Goal: Information Seeking & Learning: Learn about a topic

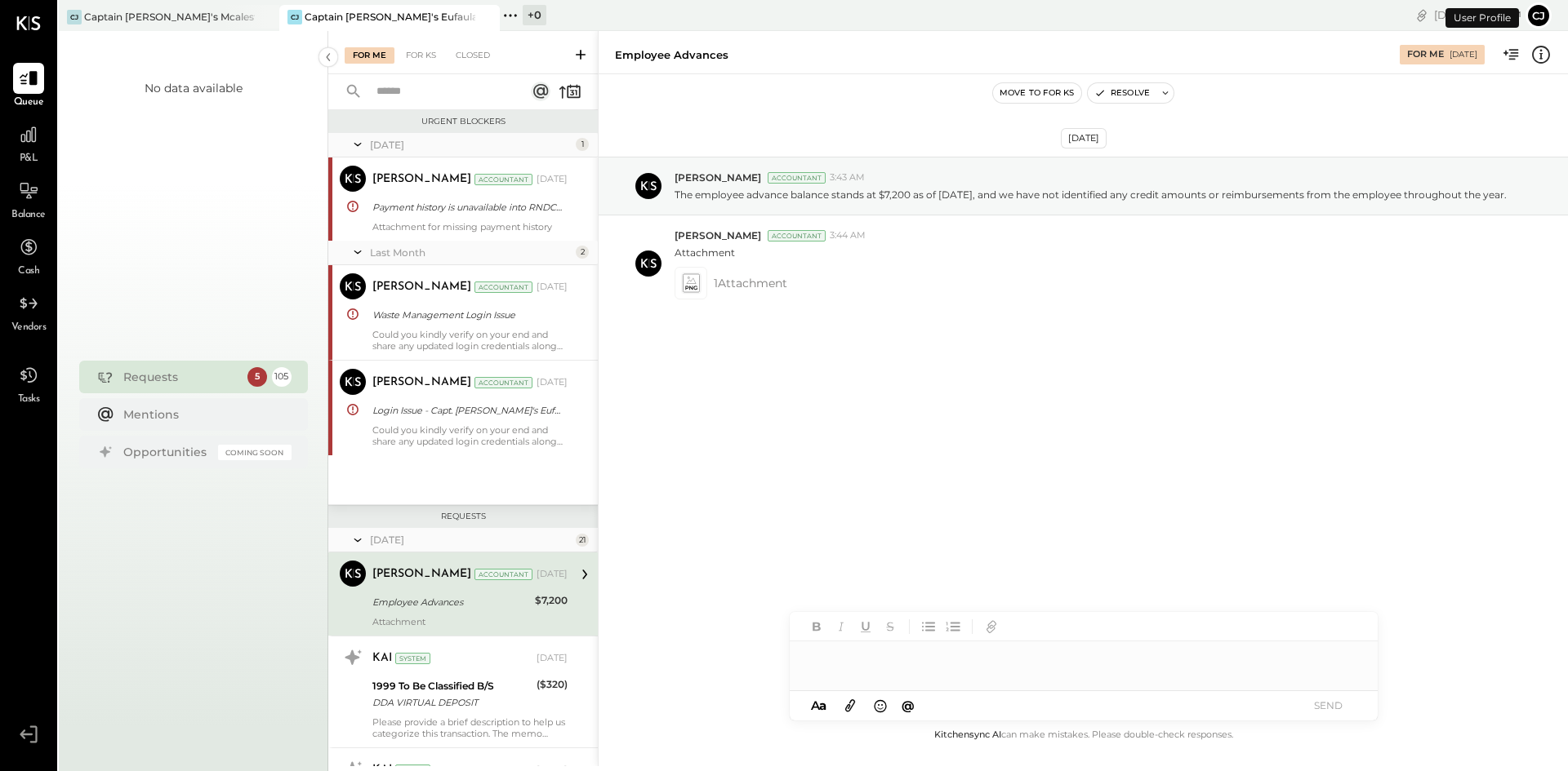
scroll to position [155, 0]
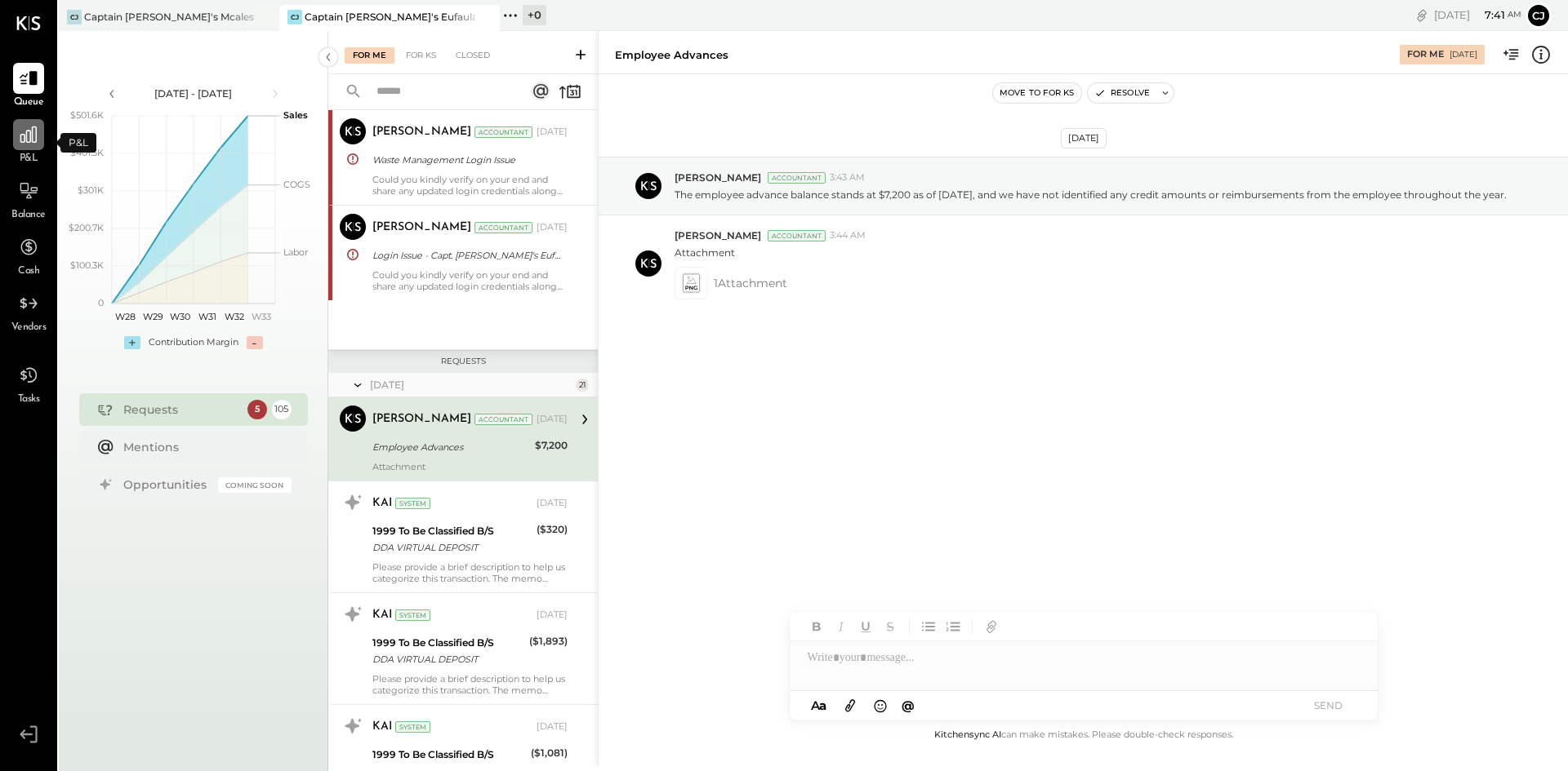
click at [25, 149] on div at bounding box center [28, 134] width 31 height 31
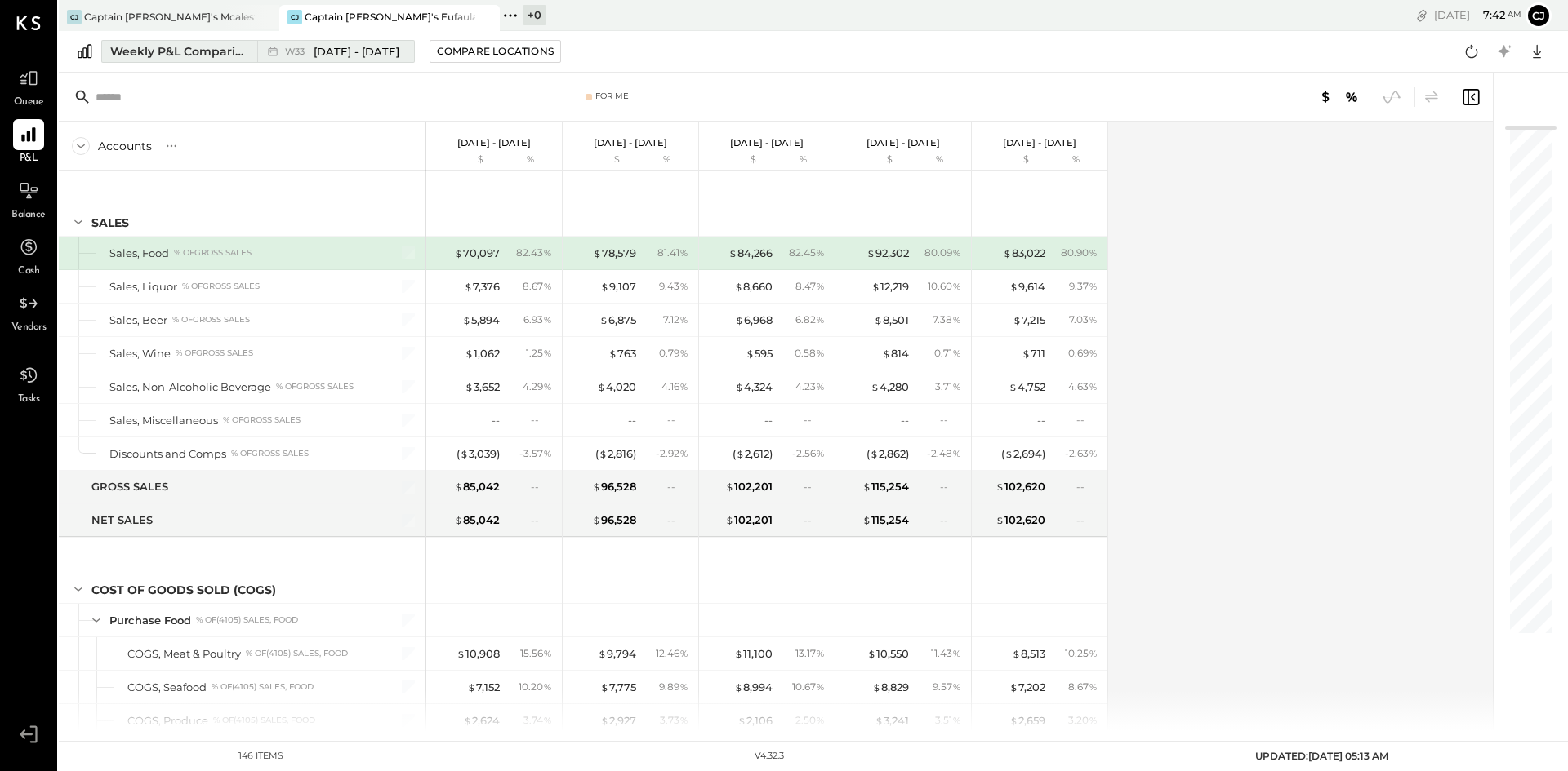
click at [197, 55] on div "Weekly P&L Comparison" at bounding box center [179, 52] width 137 height 17
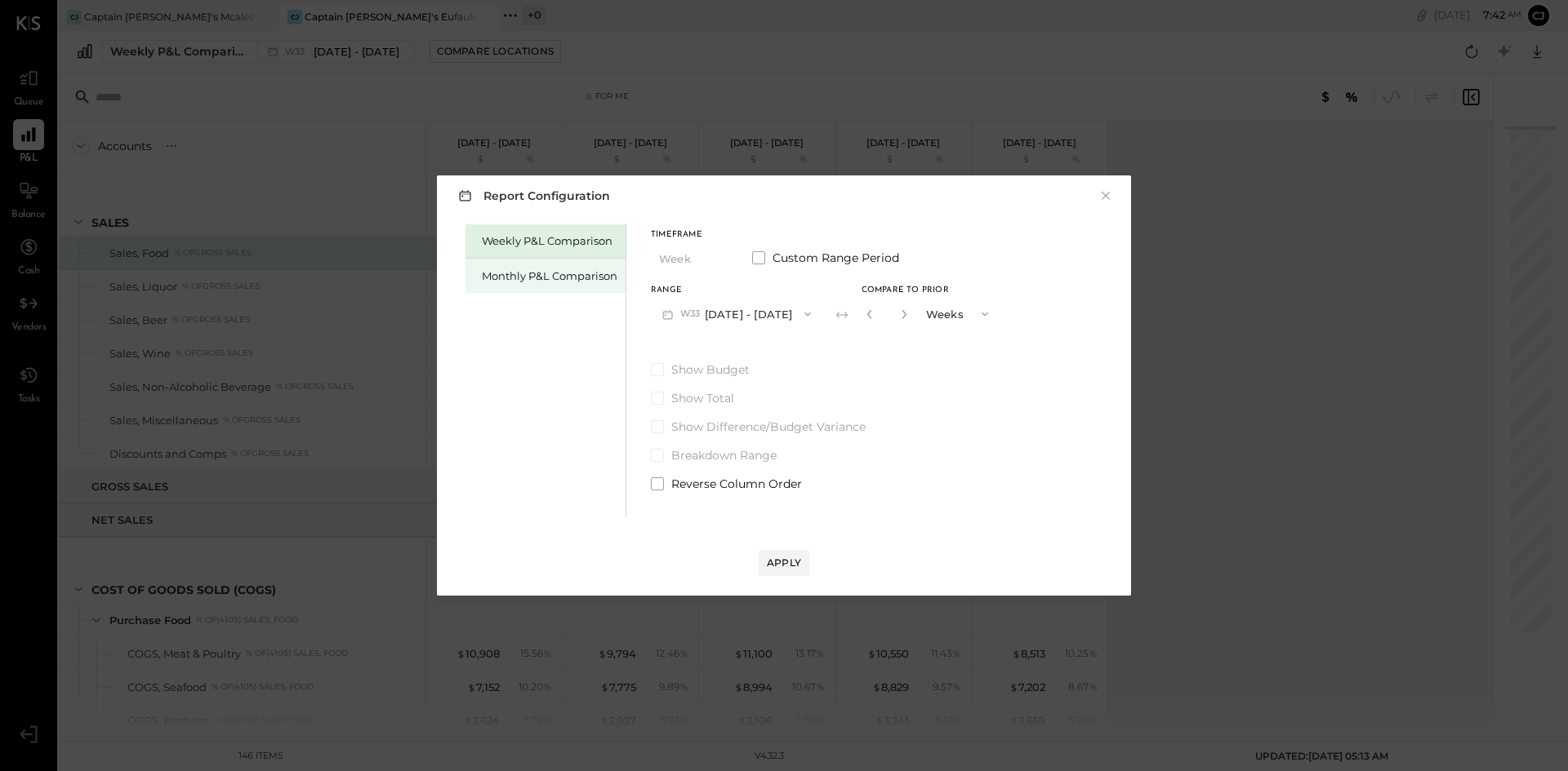
click at [542, 278] on div "Monthly P&L Comparison" at bounding box center [550, 276] width 135 height 16
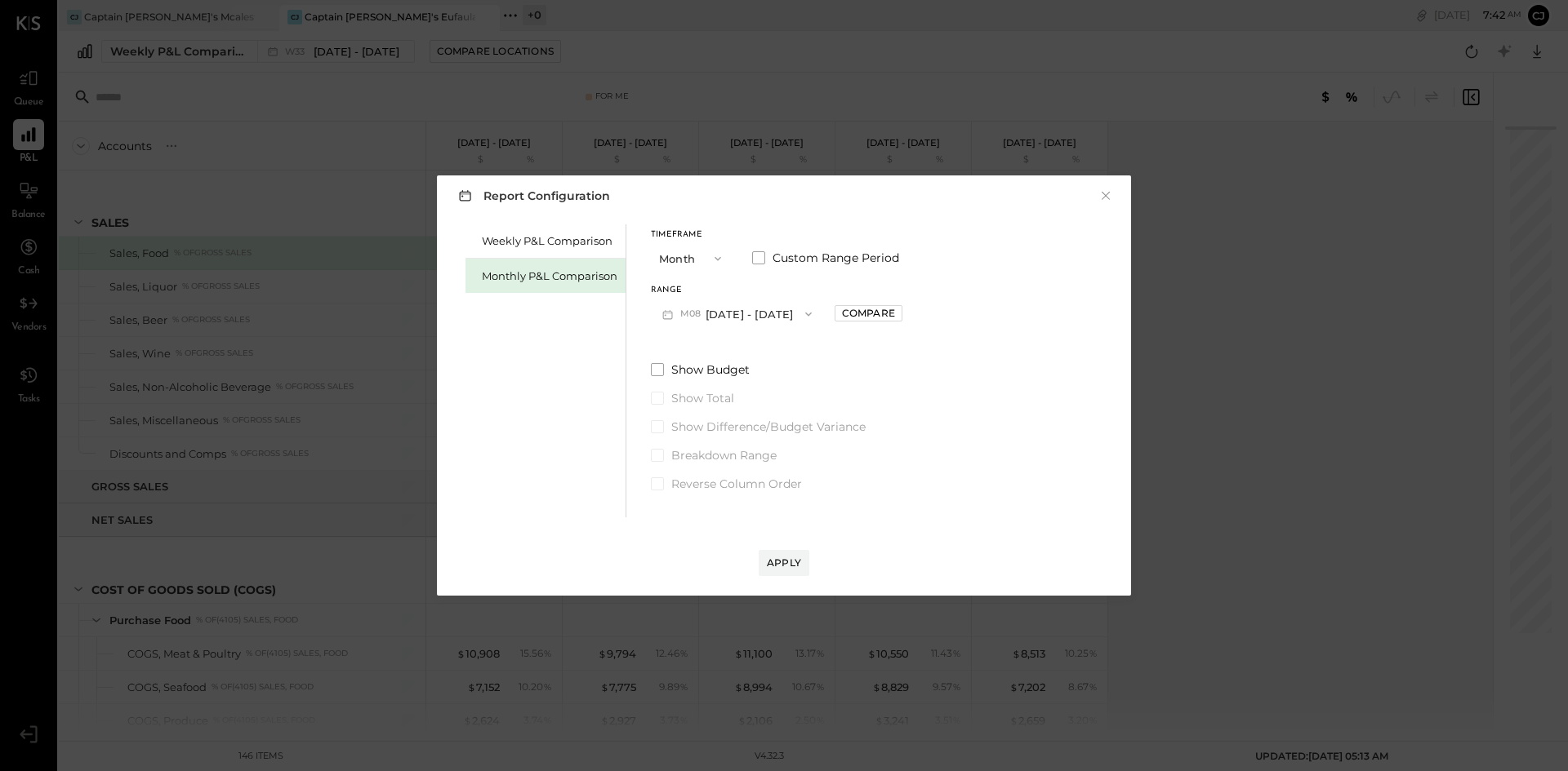
click at [806, 312] on icon "button" at bounding box center [809, 314] width 13 height 13
click at [794, 349] on div "M07 Jul 1 - 31, 2025" at bounding box center [745, 350] width 186 height 34
click at [852, 310] on div "Compare" at bounding box center [868, 312] width 53 height 14
click at [900, 317] on icon "button" at bounding box center [905, 314] width 10 height 10
type input "*"
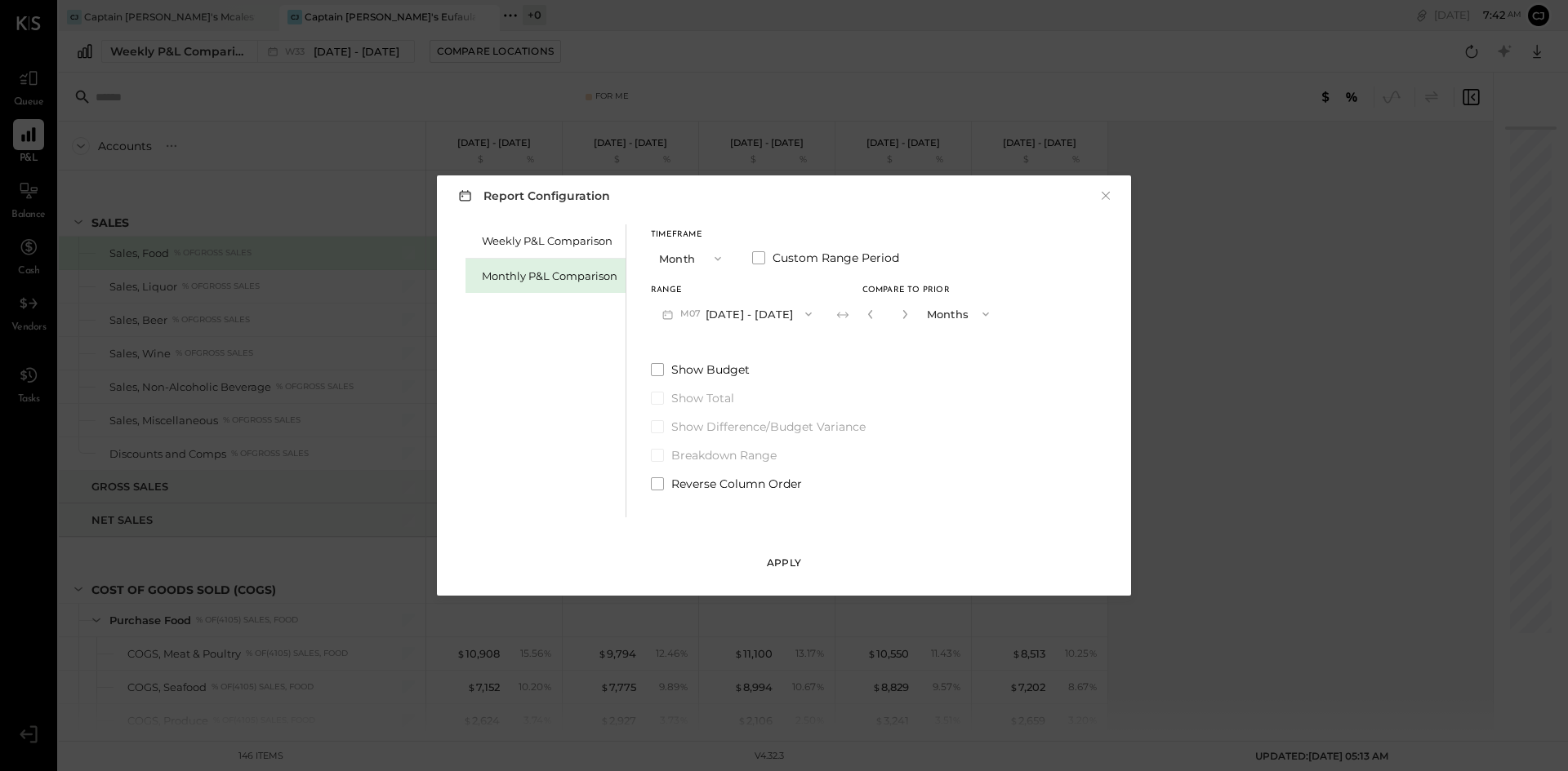
click at [778, 557] on div "Apply" at bounding box center [784, 562] width 34 height 14
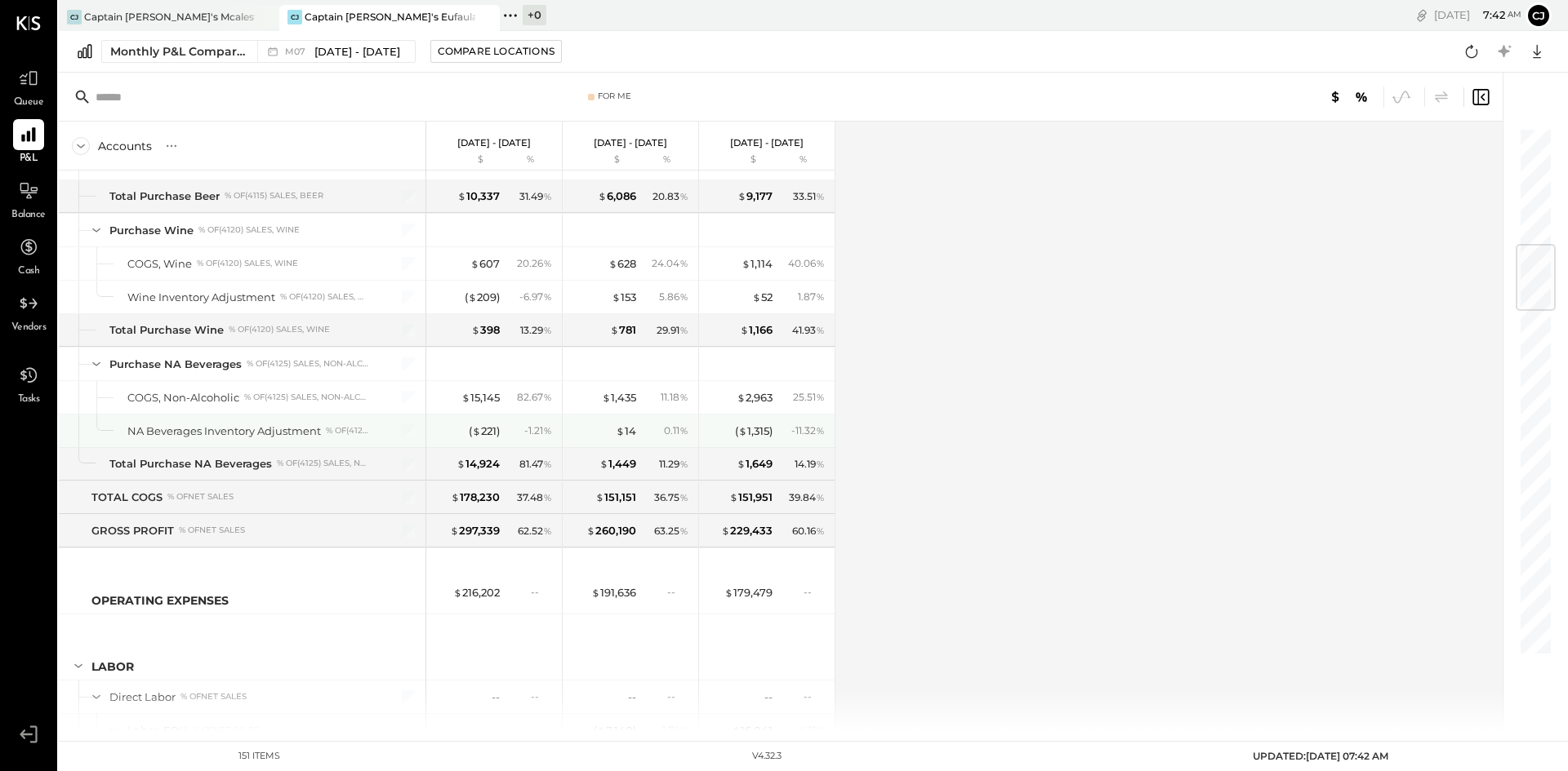
scroll to position [993, 0]
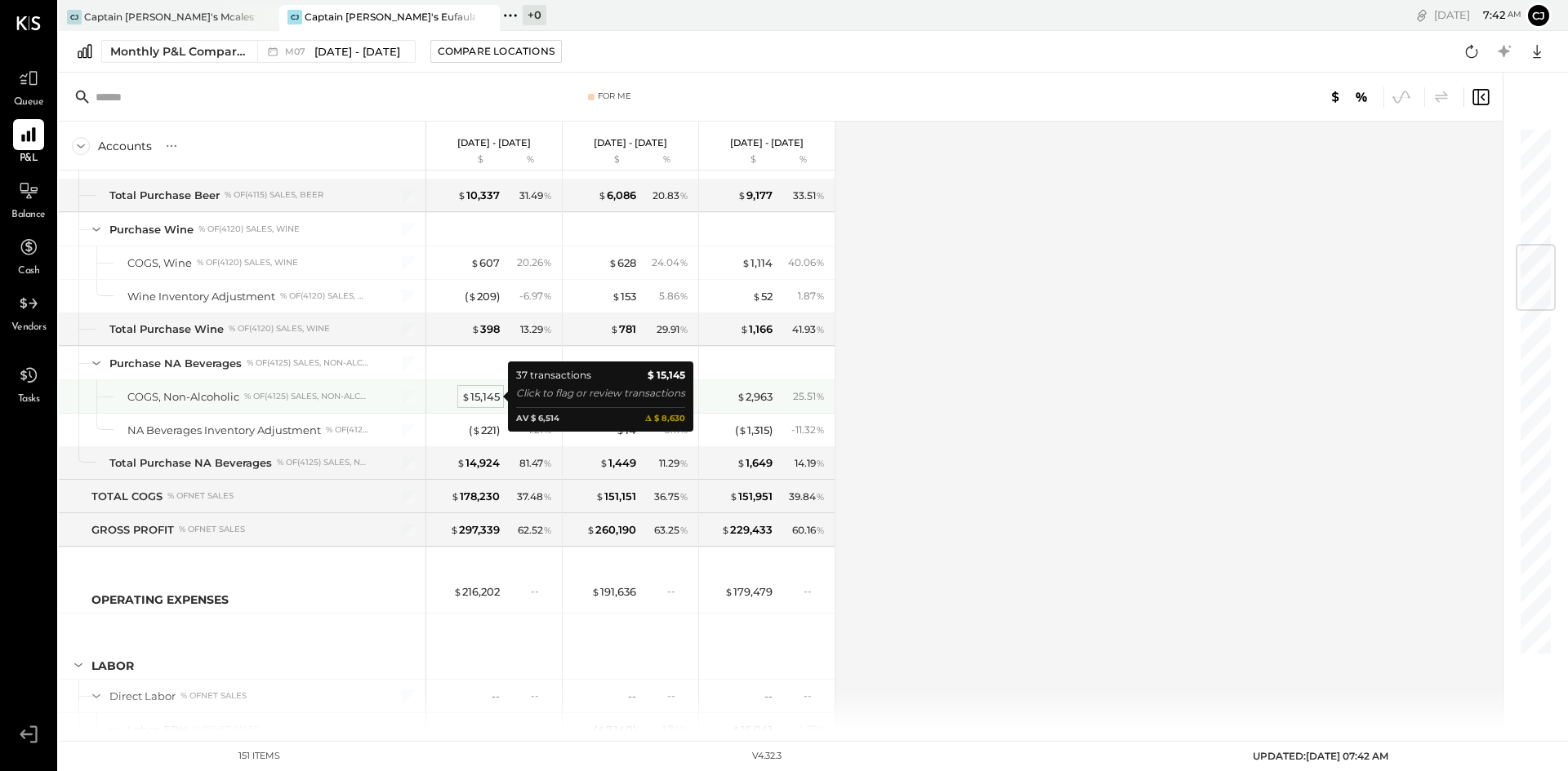
click at [490, 393] on div "$ 15,145" at bounding box center [480, 397] width 38 height 16
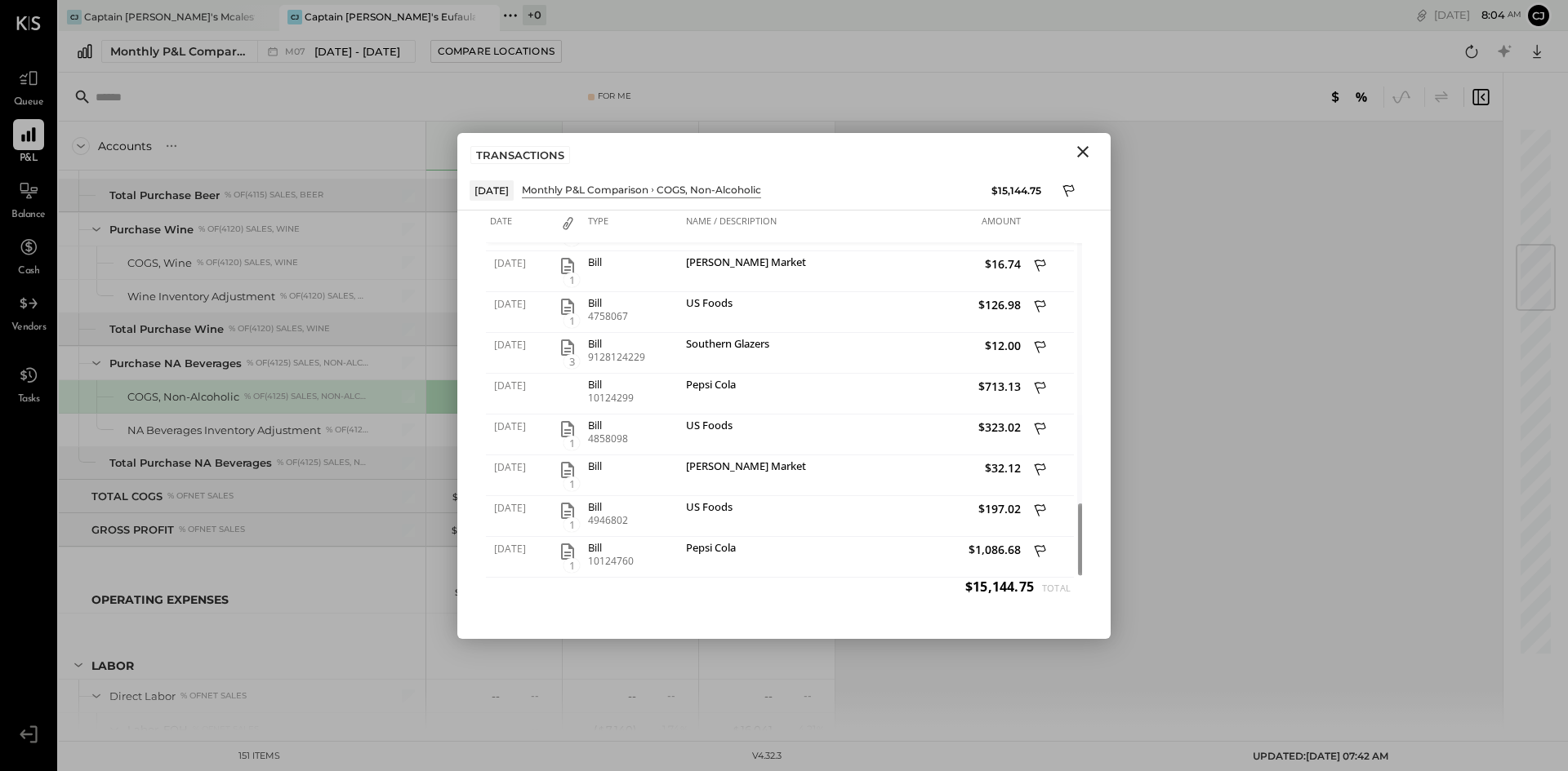
click at [1081, 154] on icon "Close" at bounding box center [1082, 151] width 19 height 19
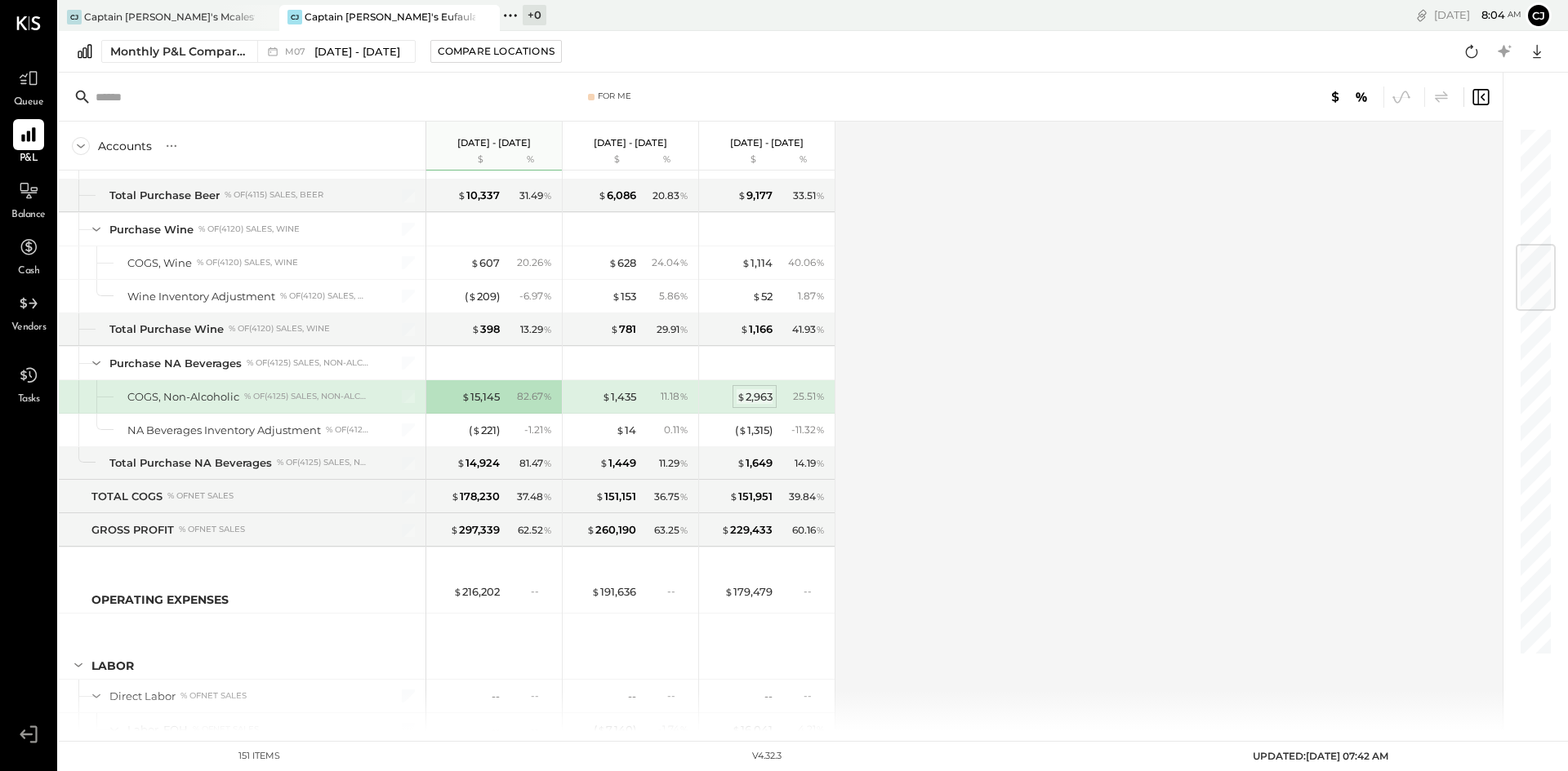
click at [754, 396] on div "$ 2,963" at bounding box center [754, 397] width 36 height 16
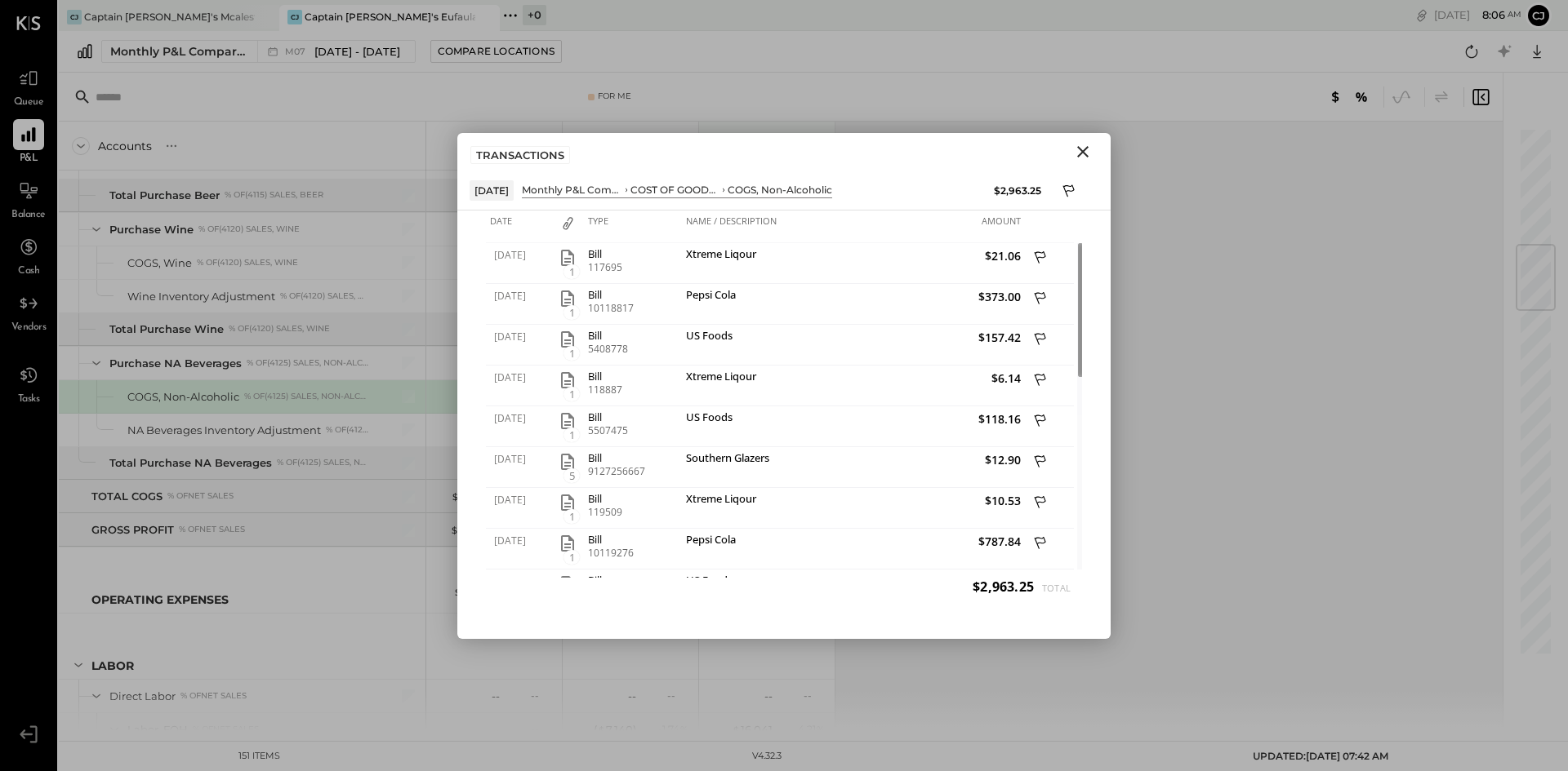
click at [1085, 144] on icon "Close" at bounding box center [1082, 151] width 19 height 19
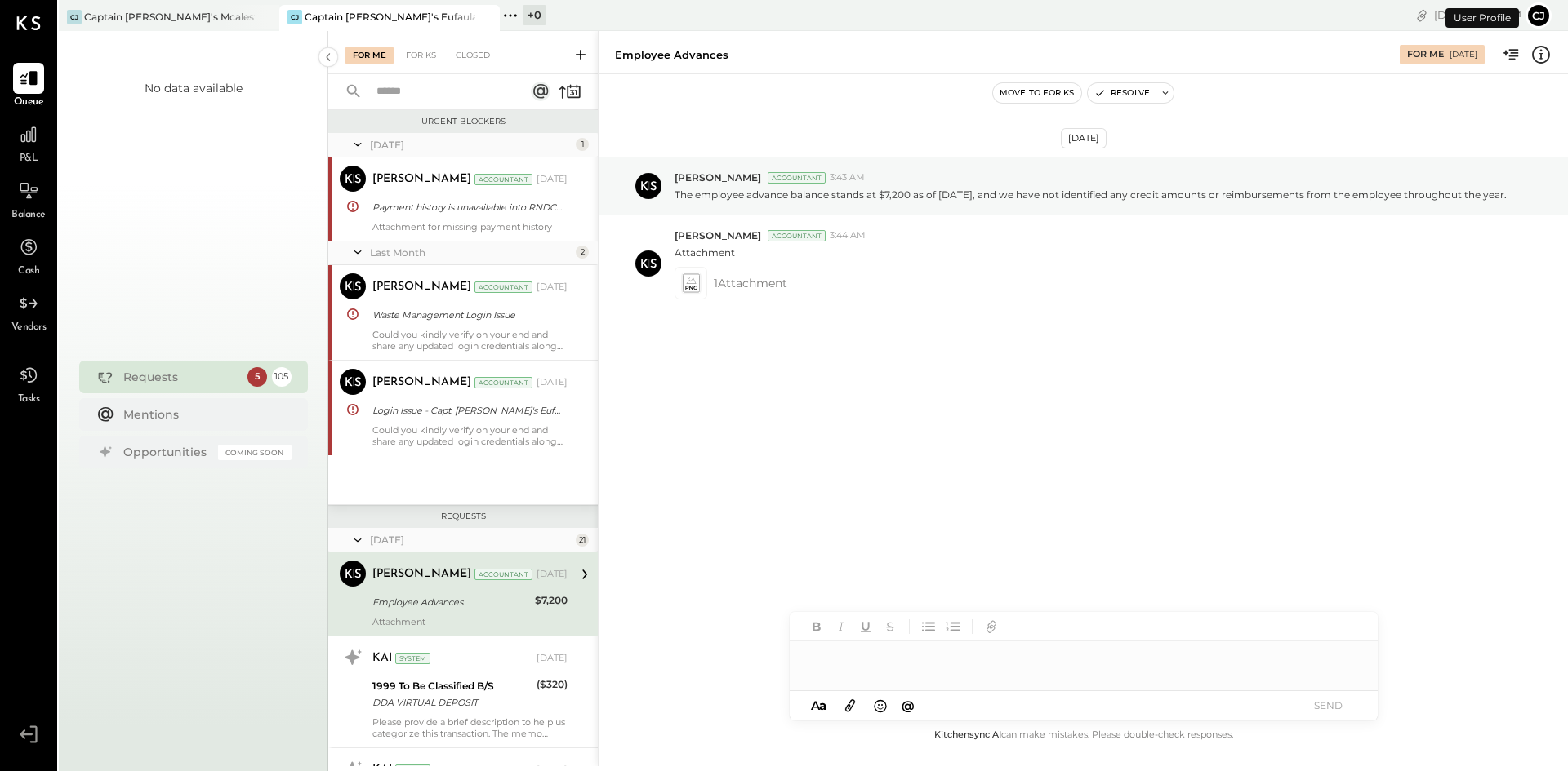
scroll to position [155, 0]
